Goal: Information Seeking & Learning: Check status

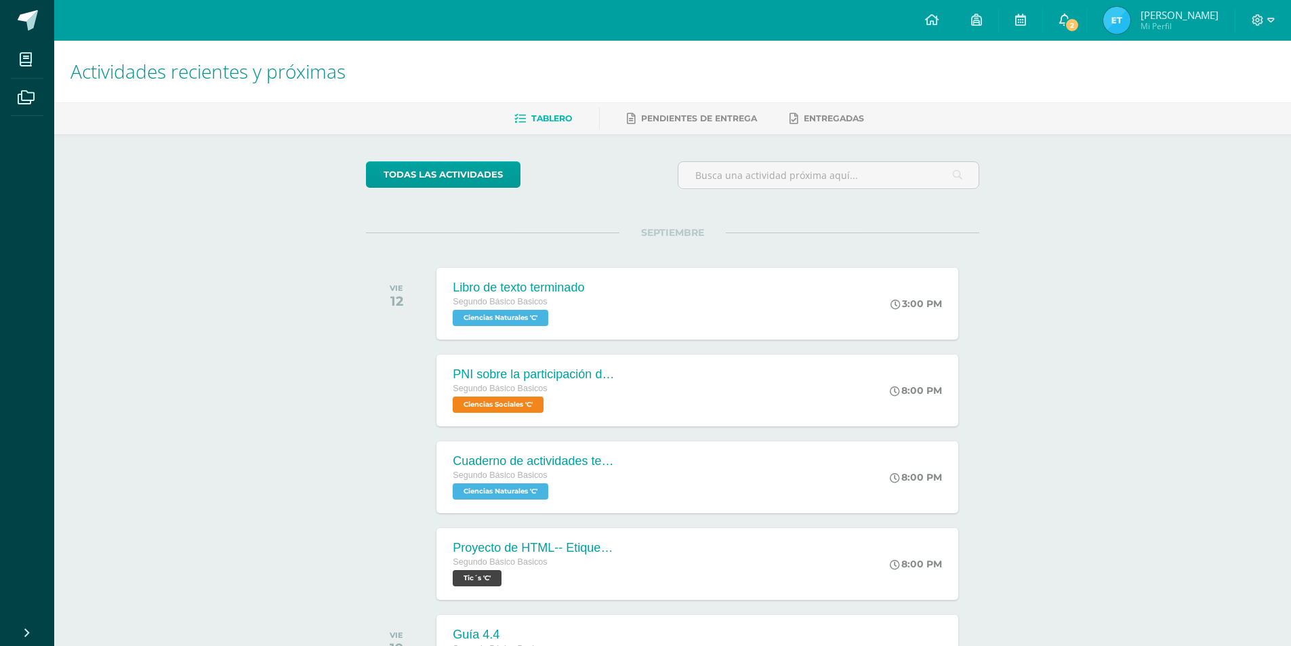
click at [1057, 17] on link "2" at bounding box center [1064, 20] width 43 height 41
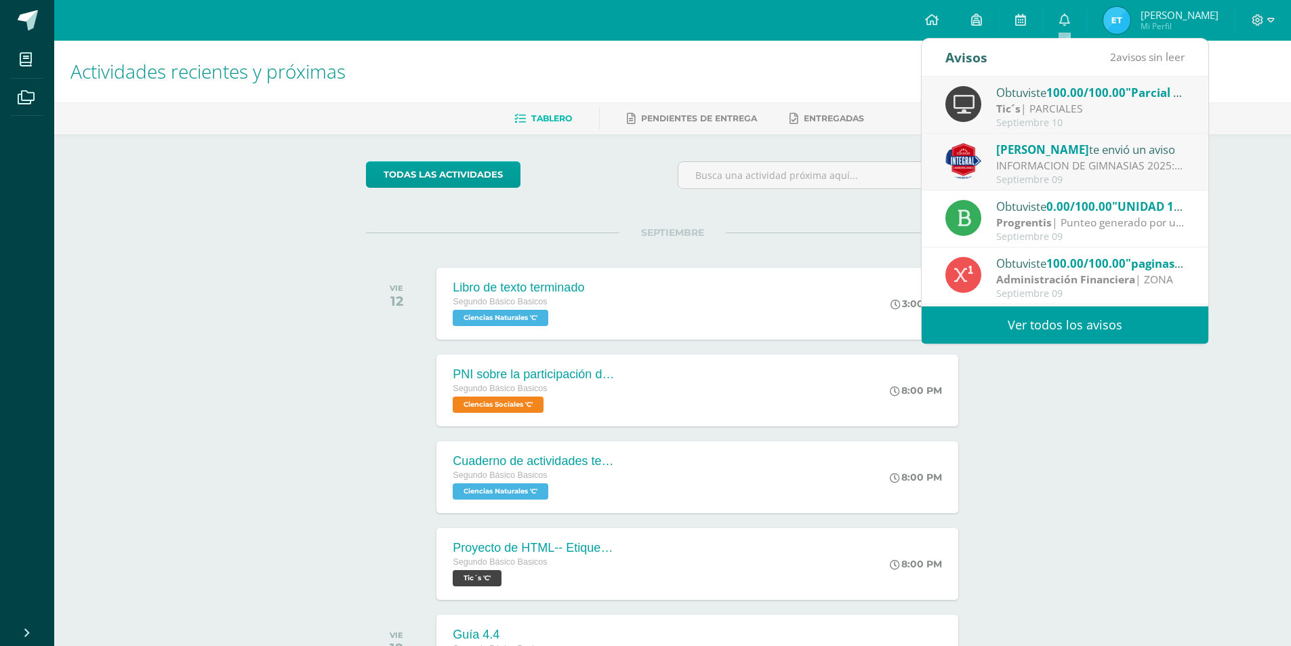
click at [1103, 328] on link "Ver todos los avisos" at bounding box center [1065, 324] width 287 height 37
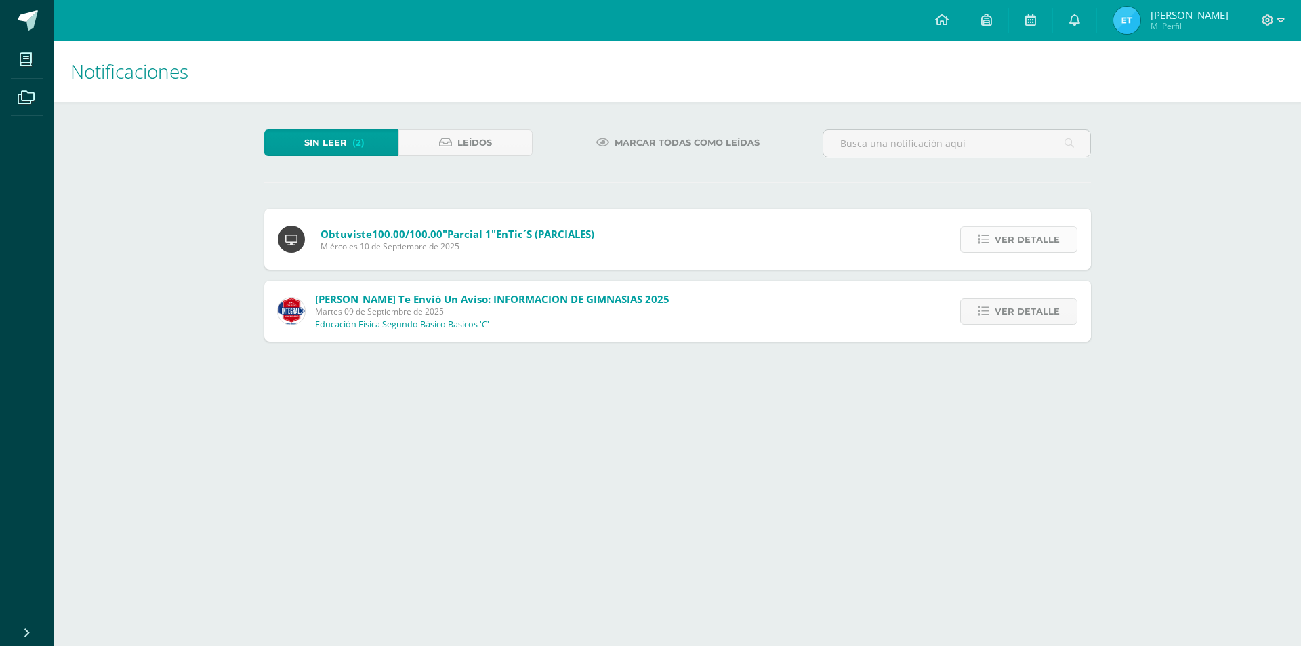
click at [1030, 243] on span "Ver detalle" at bounding box center [1027, 239] width 65 height 25
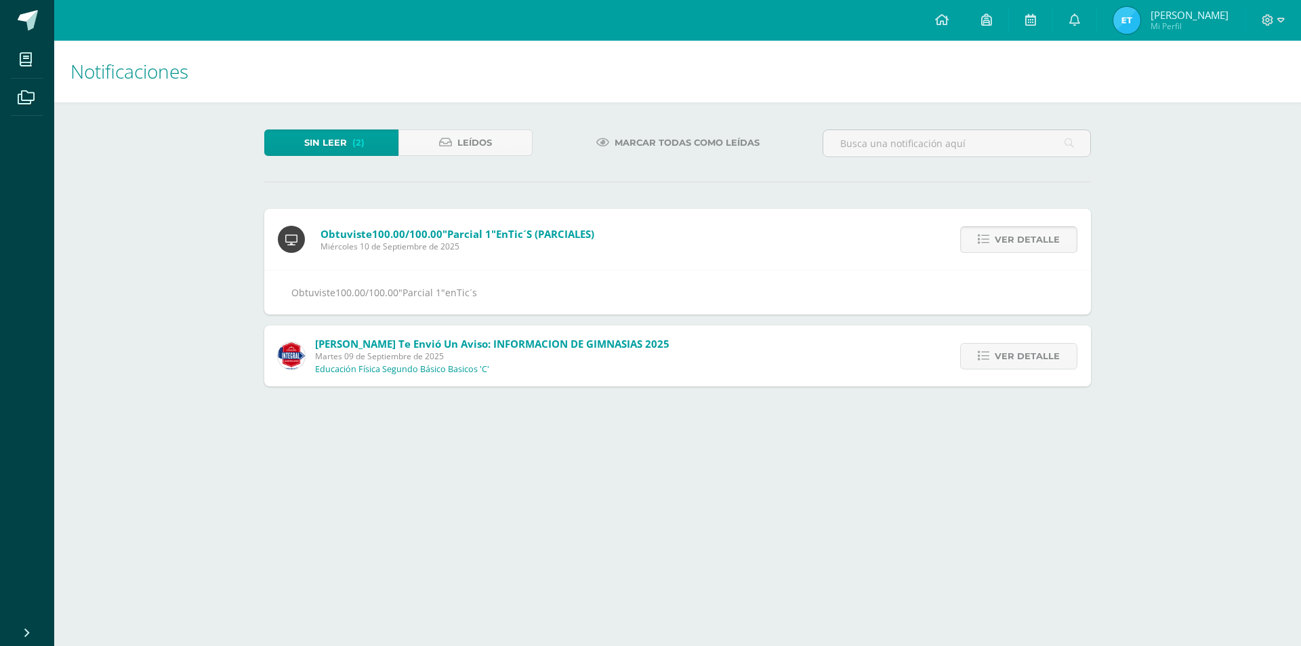
click at [1030, 243] on span "Ver detalle" at bounding box center [1027, 239] width 65 height 25
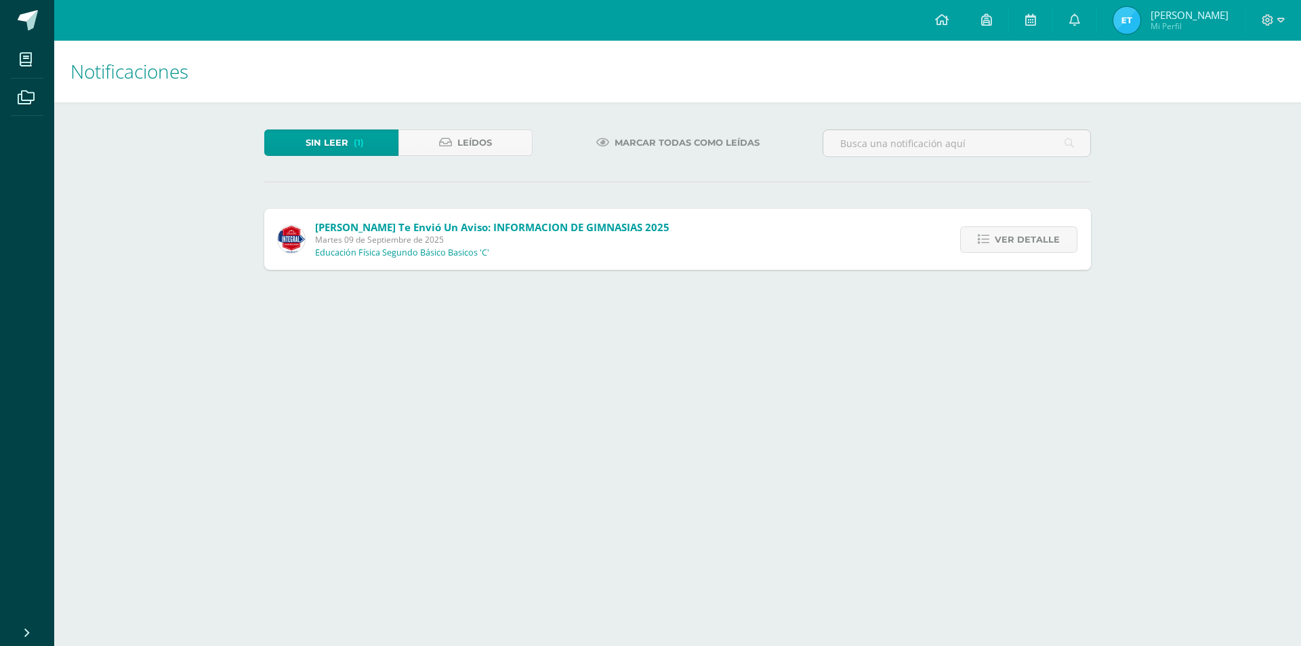
click at [1030, 243] on span "Ver detalle" at bounding box center [1027, 239] width 65 height 25
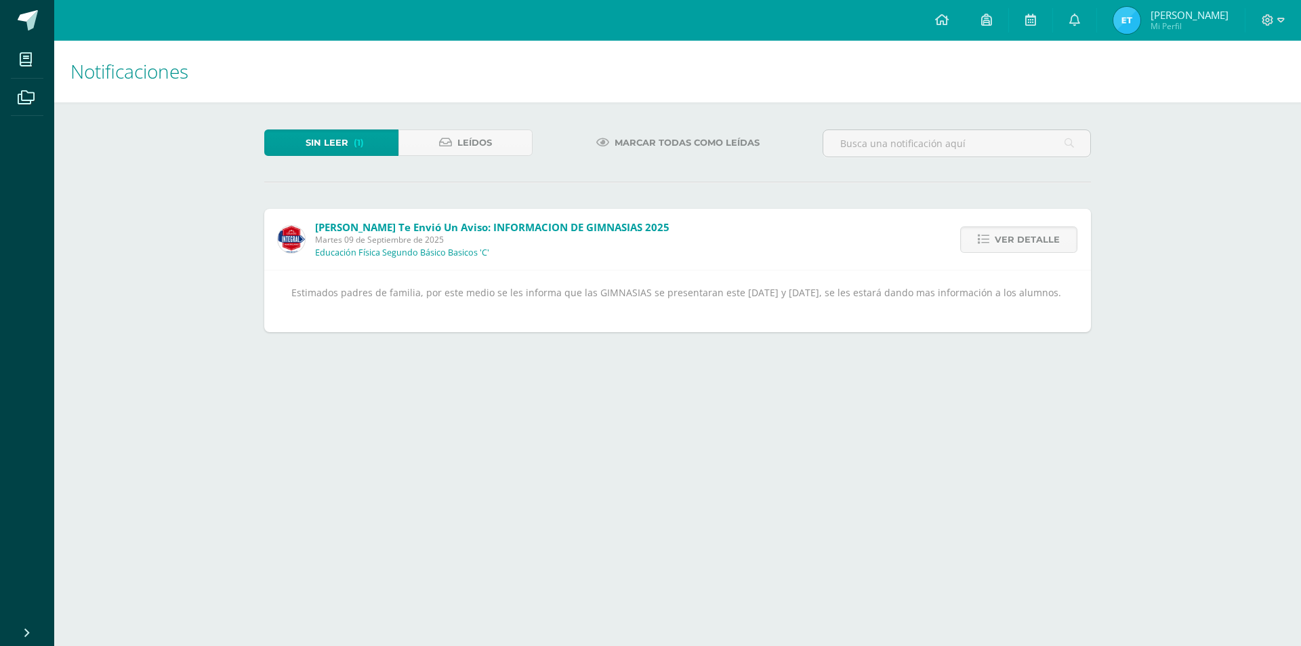
click at [1030, 243] on span "Ver detalle" at bounding box center [1027, 239] width 65 height 25
